Goal: Check status: Check status

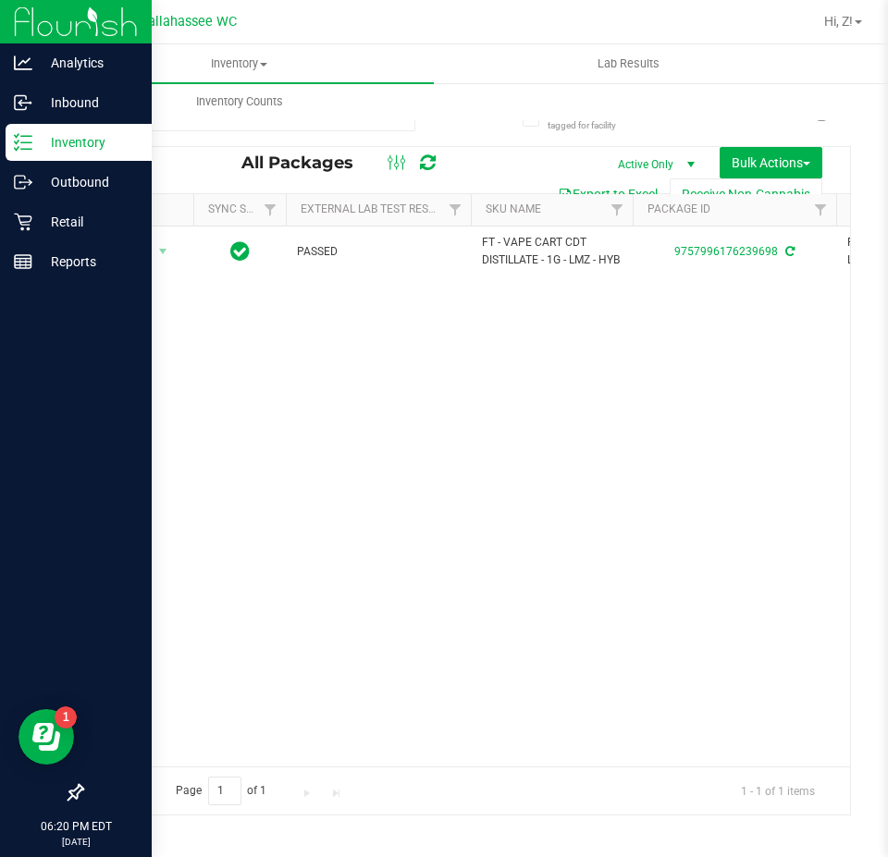
click at [42, 141] on p "Inventory" at bounding box center [87, 142] width 111 height 22
click at [48, 213] on p "Retail" at bounding box center [87, 222] width 111 height 22
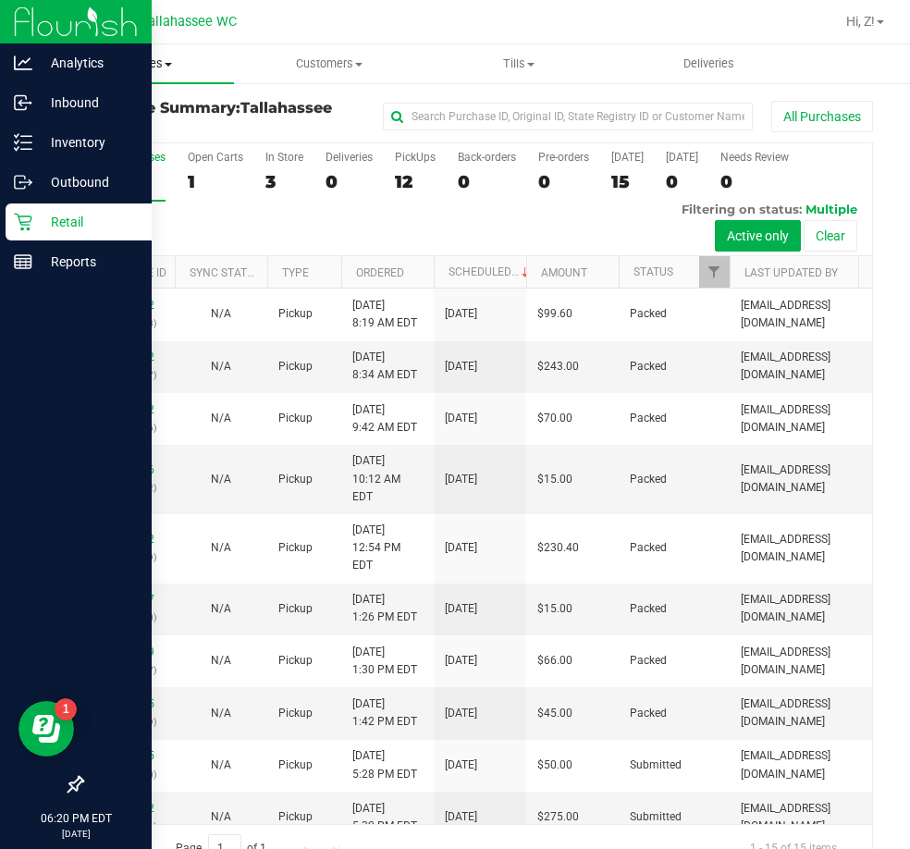
click at [140, 62] on span "Purchases" at bounding box center [139, 63] width 190 height 17
click at [117, 129] on span "Fulfillment" at bounding box center [101, 134] width 115 height 16
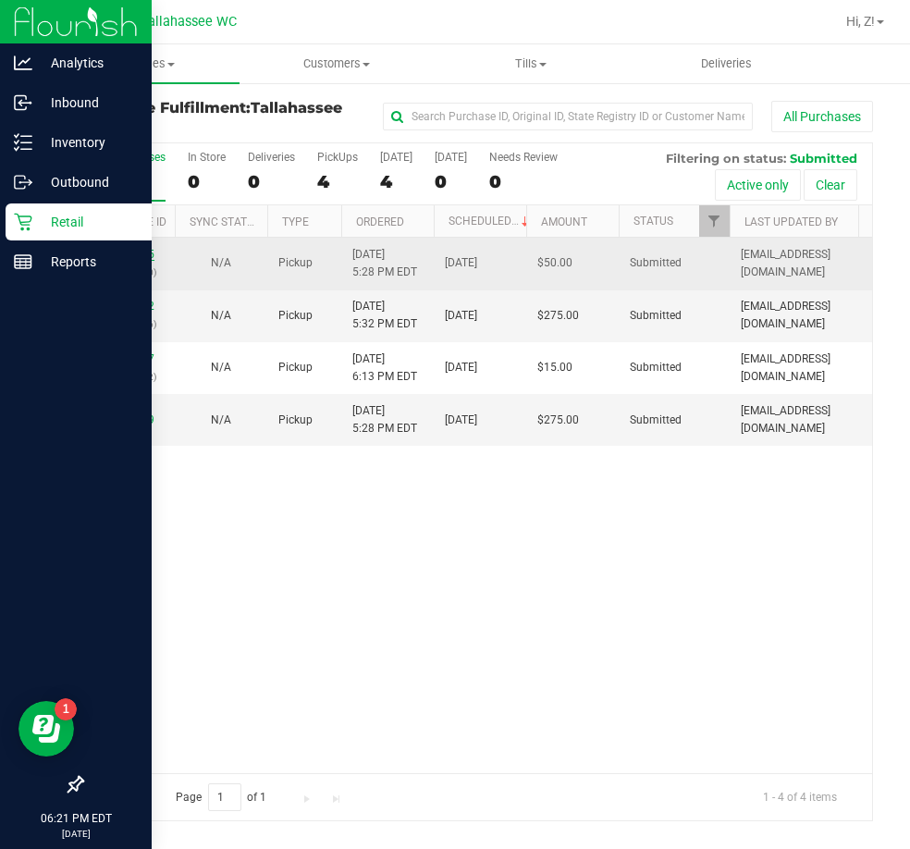
click at [119, 255] on link "11814925" at bounding box center [129, 254] width 52 height 13
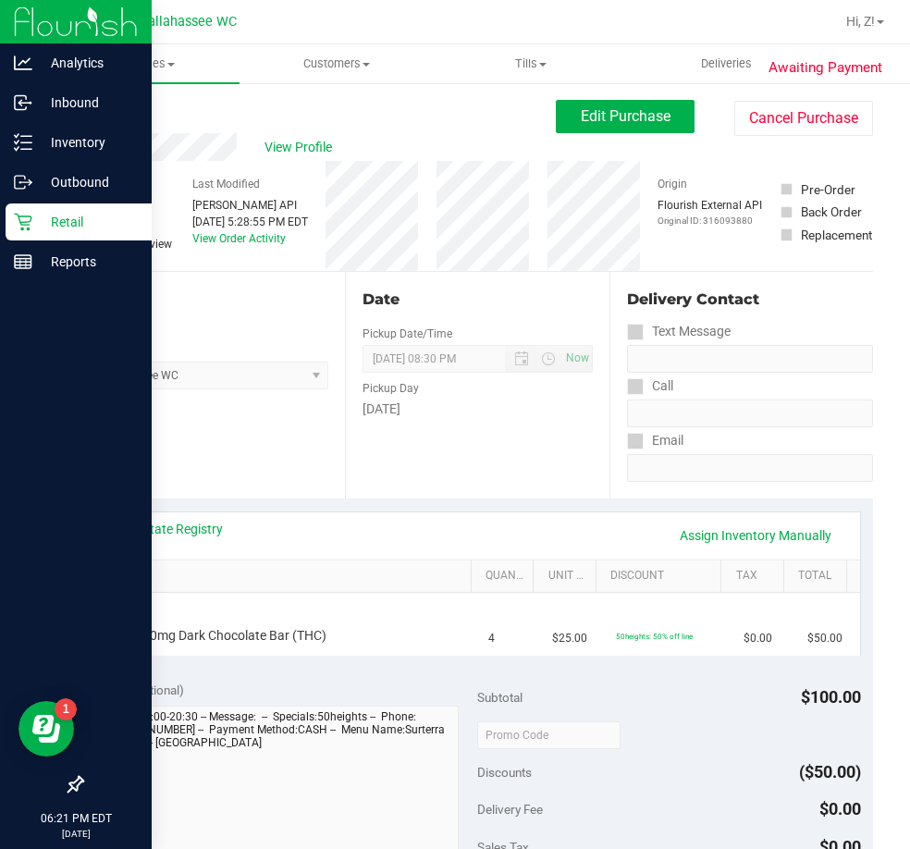
click at [95, 109] on link "Back" at bounding box center [95, 111] width 28 height 13
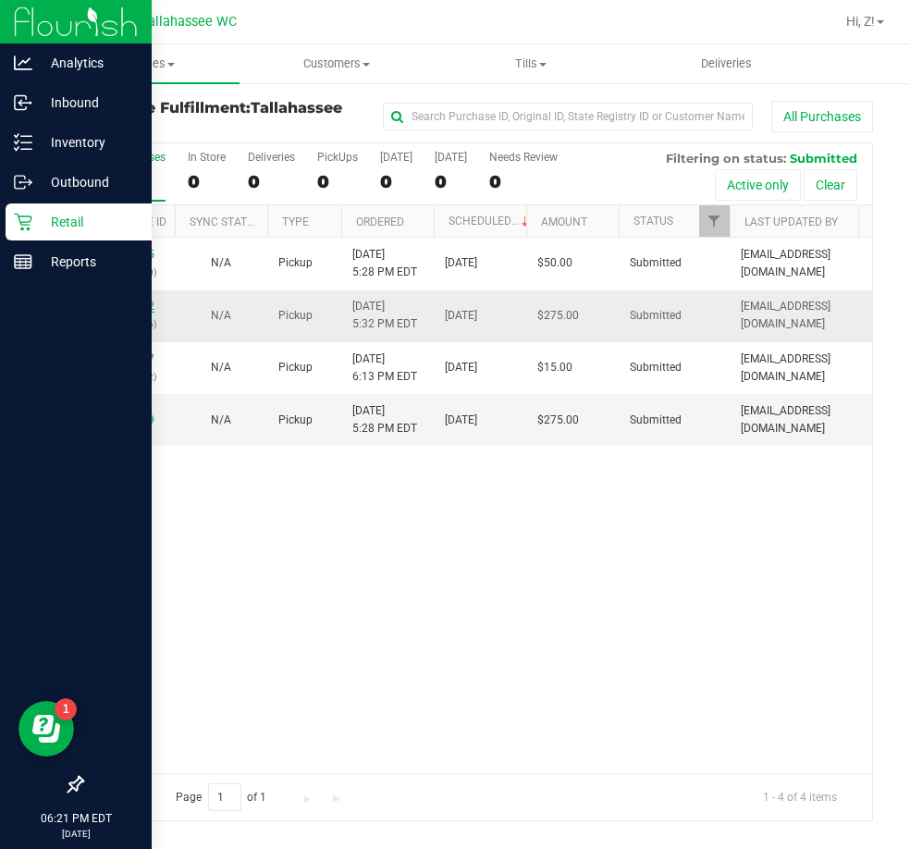
click at [139, 309] on link "11814962" at bounding box center [129, 306] width 52 height 13
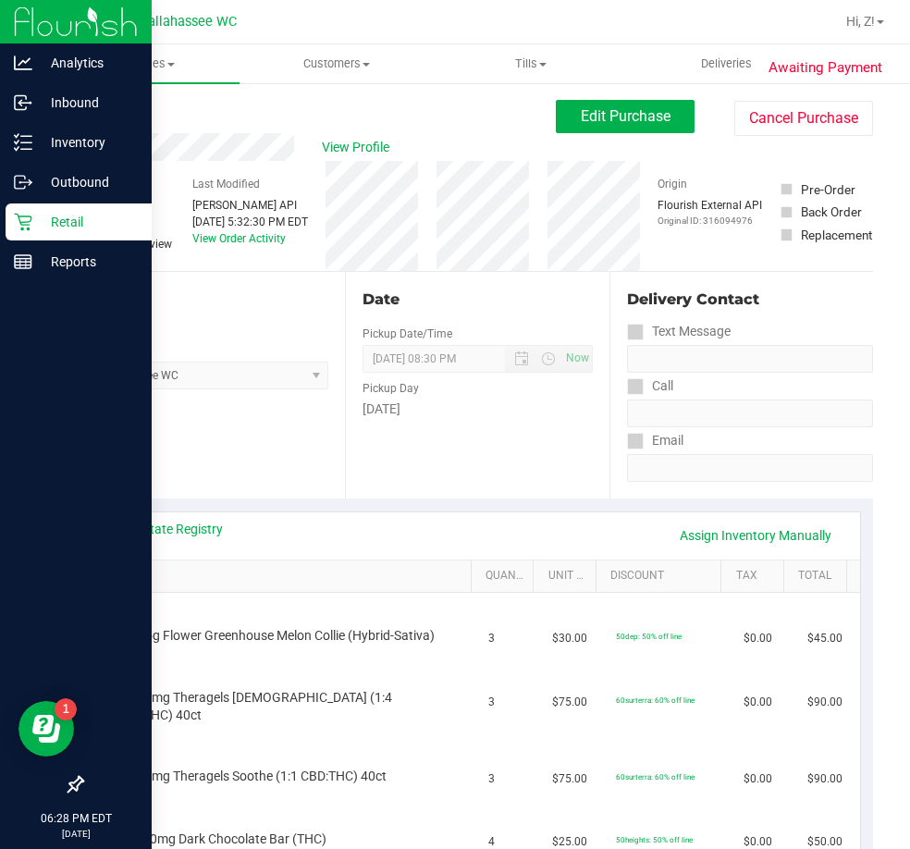
click at [29, 214] on icon at bounding box center [23, 222] width 18 height 18
